Goal: Task Accomplishment & Management: Use online tool/utility

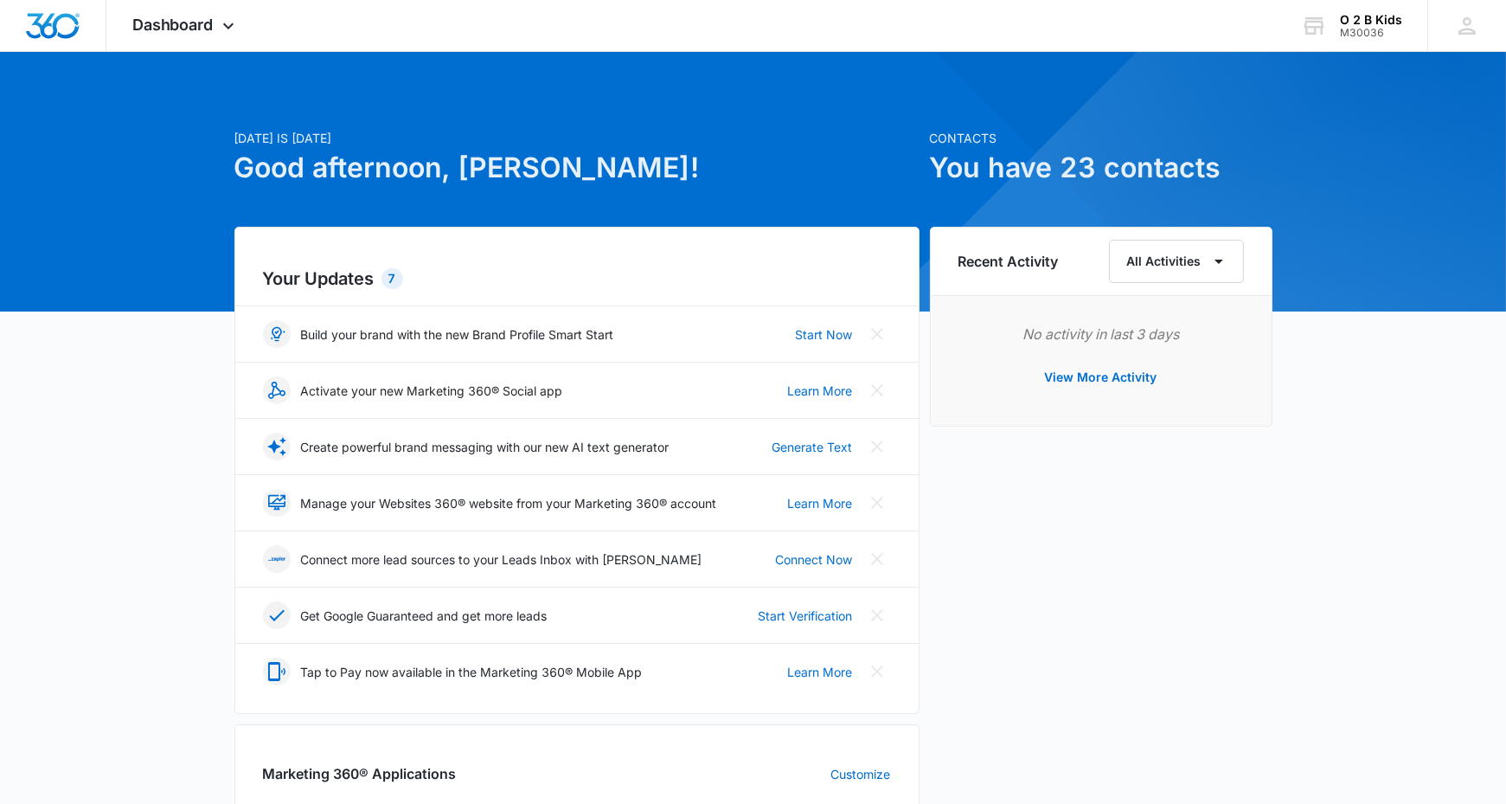
click at [47, 414] on div "Today is Tuesday, October 14th Good afternoon, Macey! Contacts You have 23 cont…" at bounding box center [753, 761] width 1506 height 1375
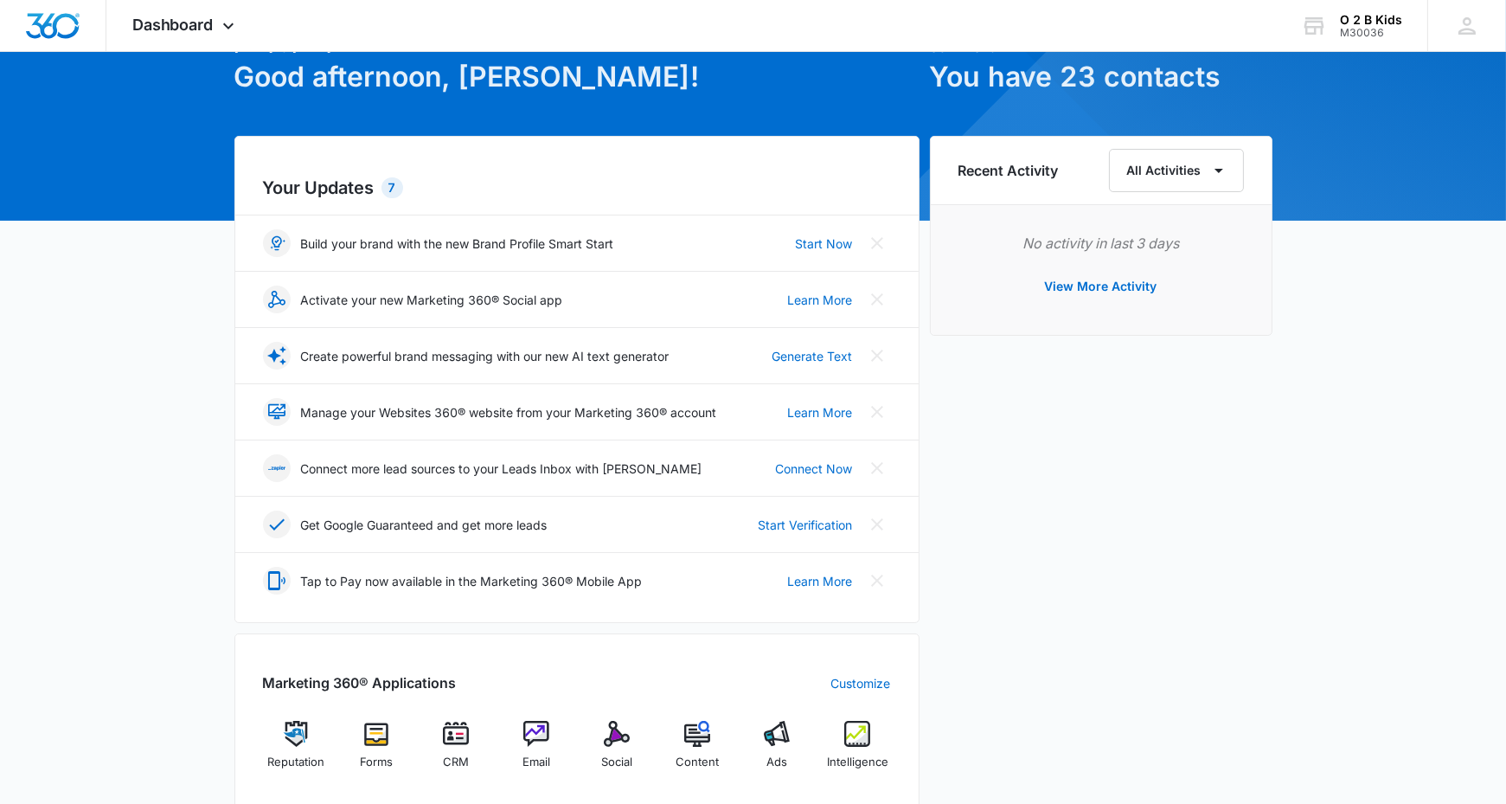
scroll to position [259, 0]
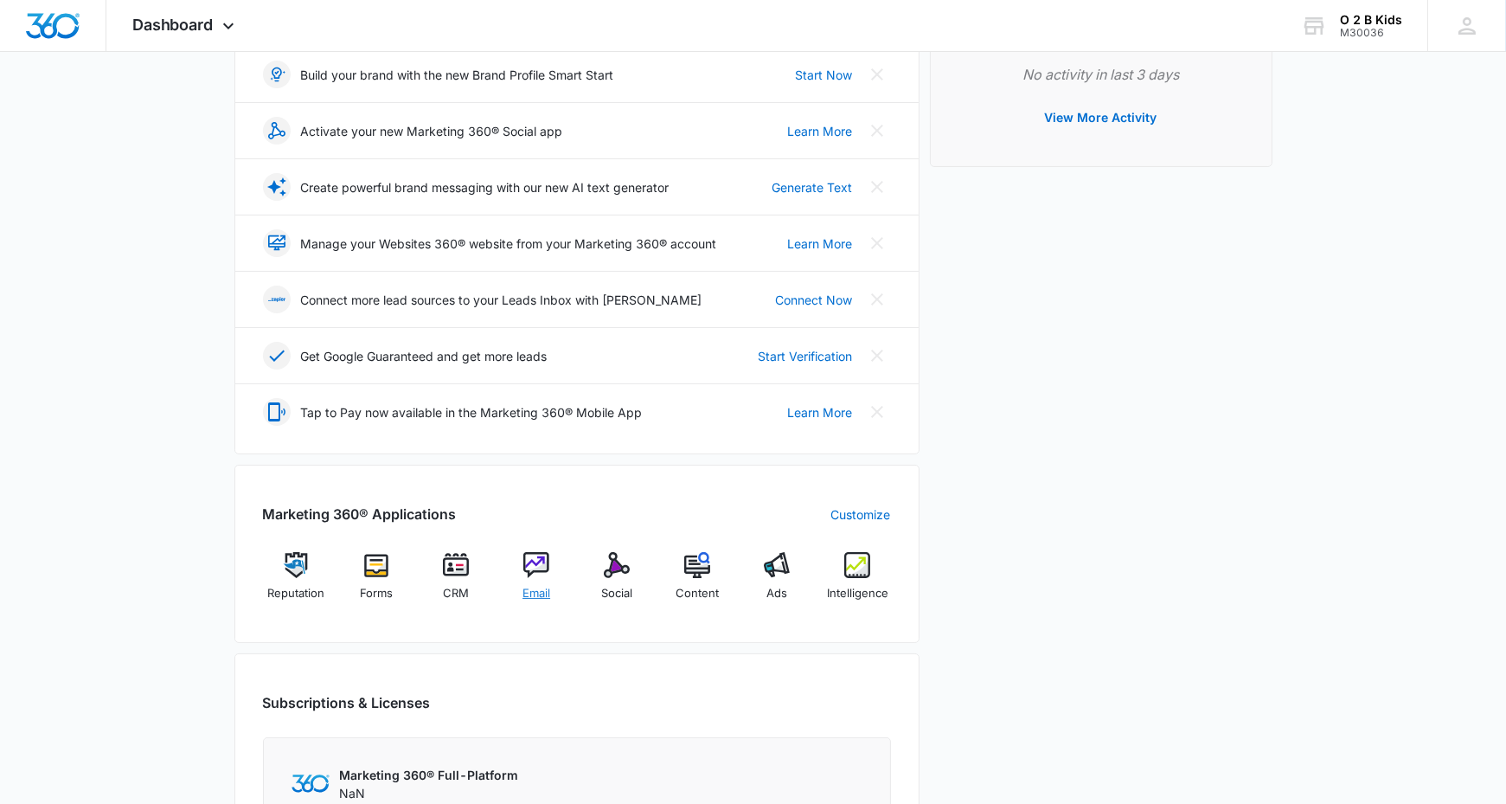
click at [543, 552] on img at bounding box center [536, 565] width 26 height 26
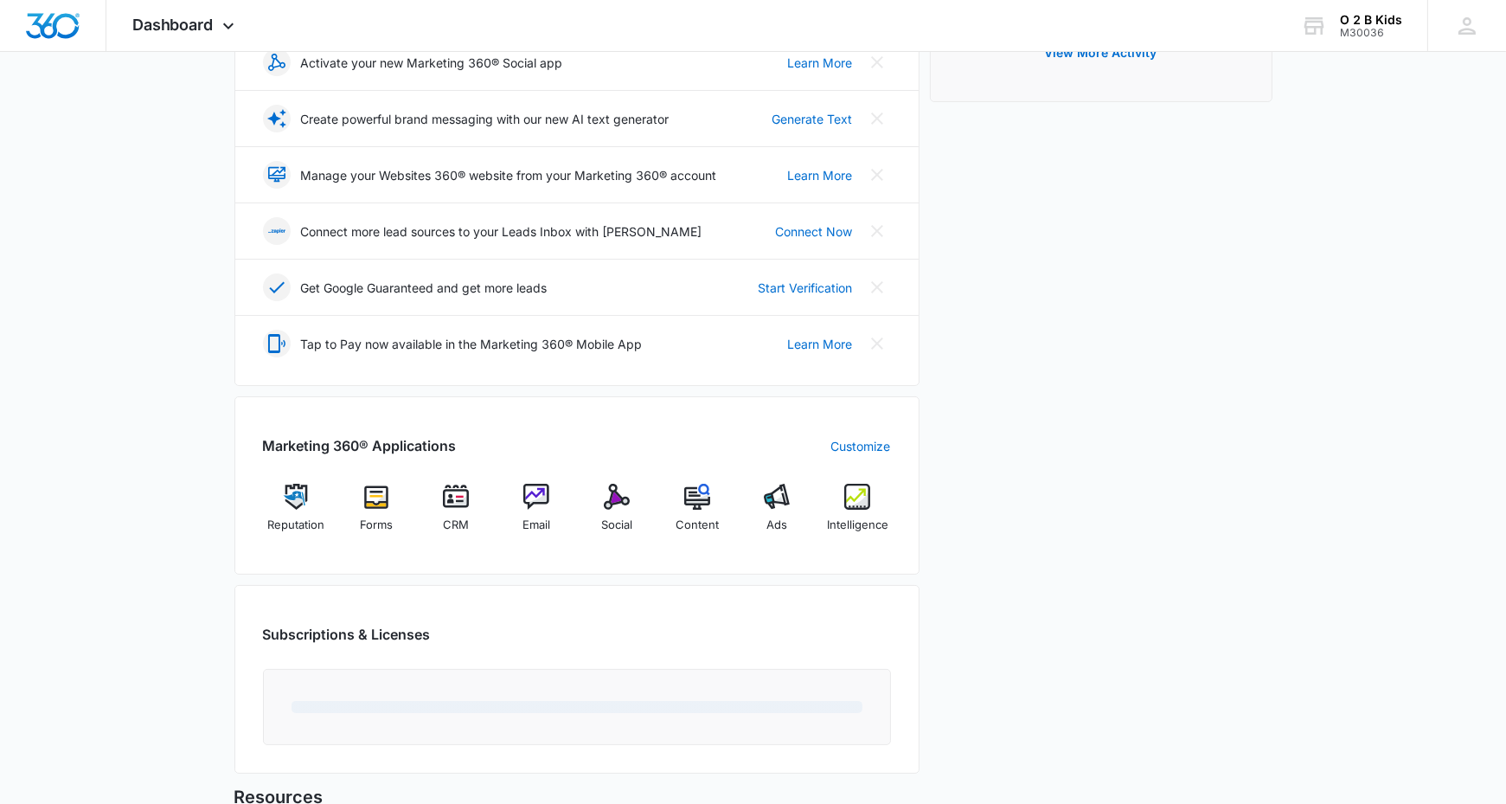
scroll to position [432, 0]
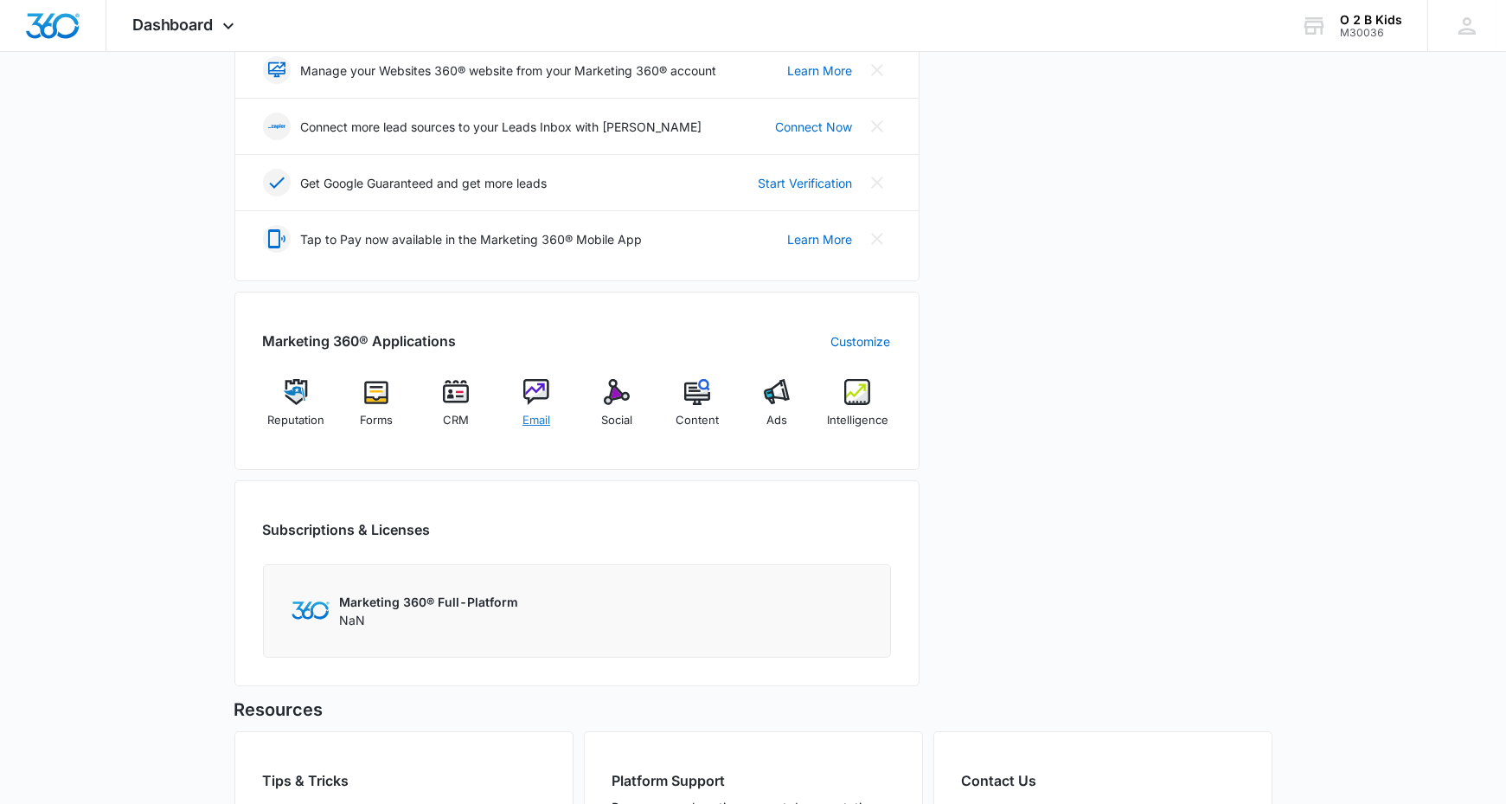
click at [540, 387] on img at bounding box center [536, 392] width 26 height 26
